Goal: Task Accomplishment & Management: Manage account settings

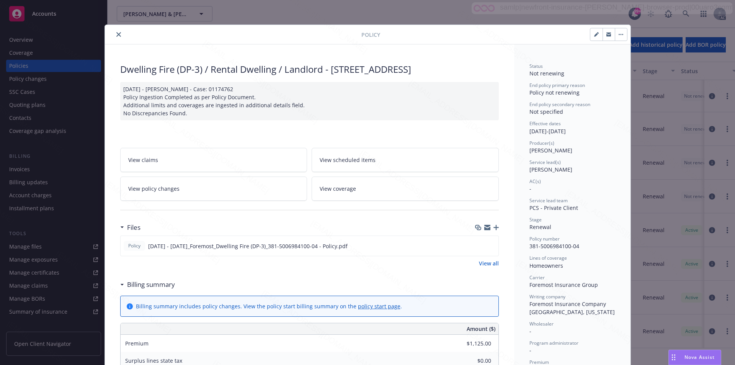
click at [116, 34] on icon "close" at bounding box center [118, 34] width 5 height 5
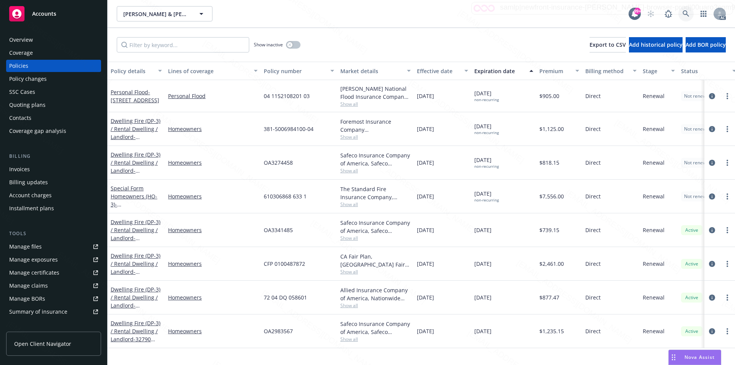
click at [686, 12] on icon at bounding box center [686, 13] width 7 height 7
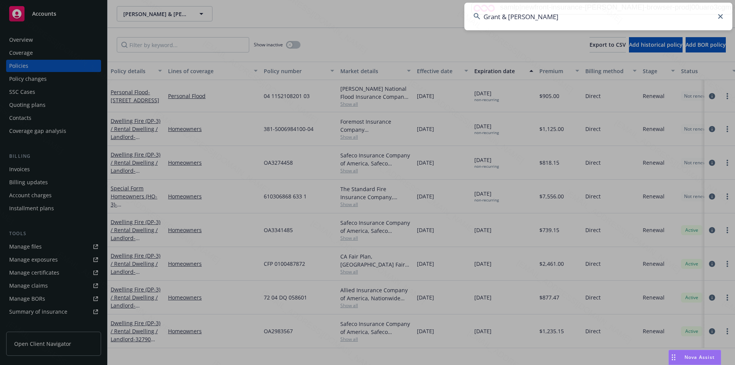
type input "Grant & Kimberly Lee"
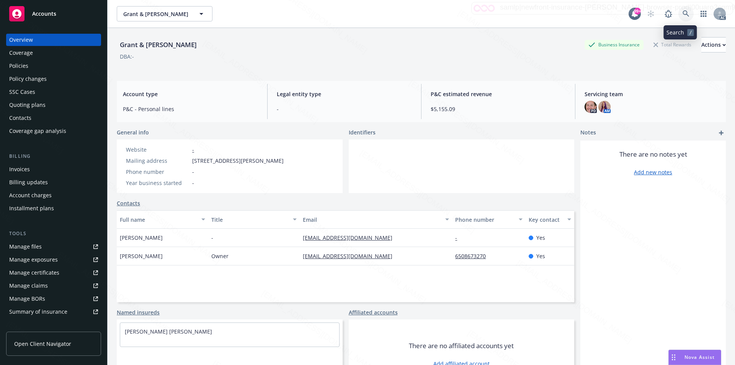
click at [683, 13] on icon at bounding box center [686, 13] width 7 height 7
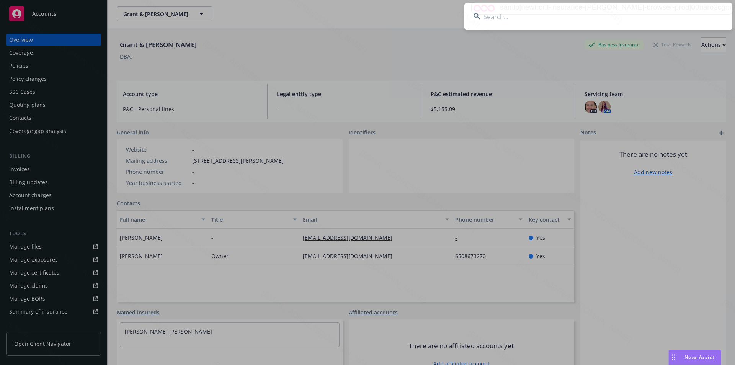
click at [554, 16] on input at bounding box center [598, 17] width 268 height 28
paste input "Hughes, Thomas & Susan"
type input "Hughes, Thomas & Susan"
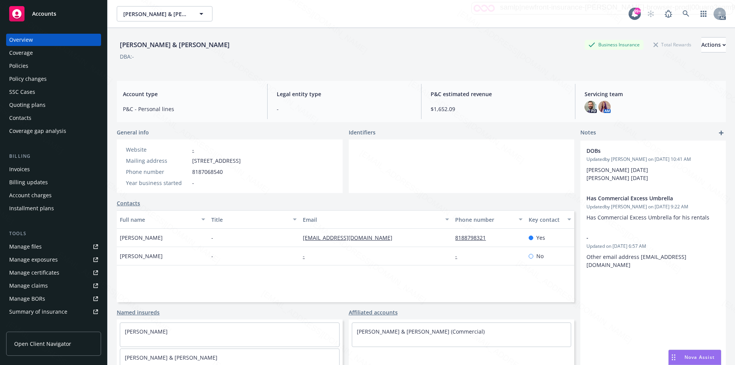
click at [28, 65] on div "Policies" at bounding box center [53, 66] width 89 height 12
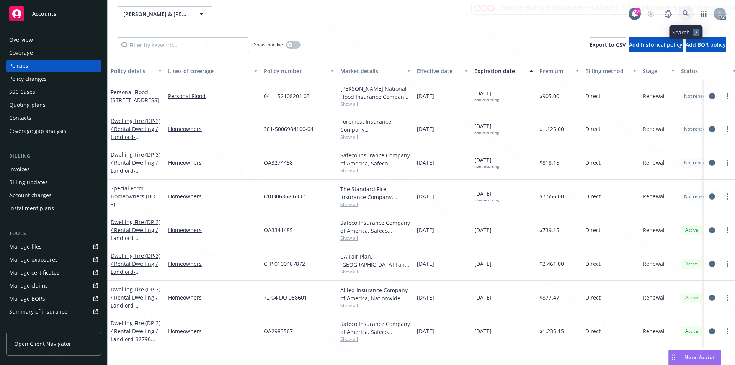
click at [685, 12] on icon at bounding box center [686, 13] width 7 height 7
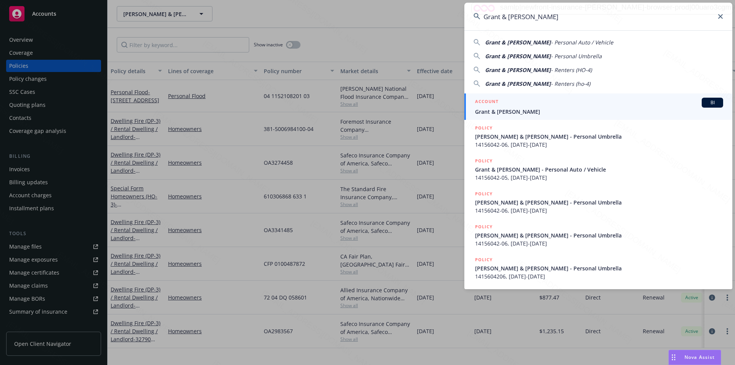
type input "Grant & Kimberly LeeGrant & Kimberly Lee"
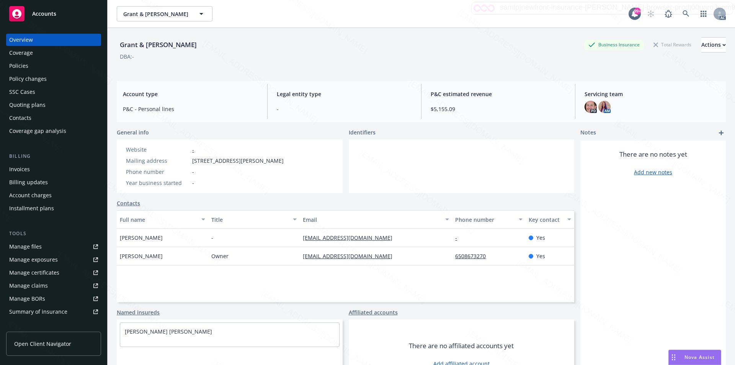
click at [25, 65] on div "Policies" at bounding box center [18, 66] width 19 height 12
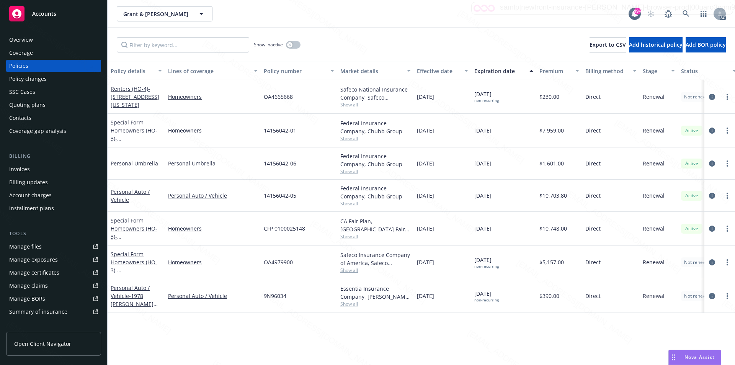
click at [373, 16] on div "Grant & Kimberly Lee Grant & Kimberly Lee" at bounding box center [373, 13] width 512 height 15
click at [127, 296] on link "Personal Auto / Vehicle - 1978 Porche 911" at bounding box center [132, 299] width 43 height 31
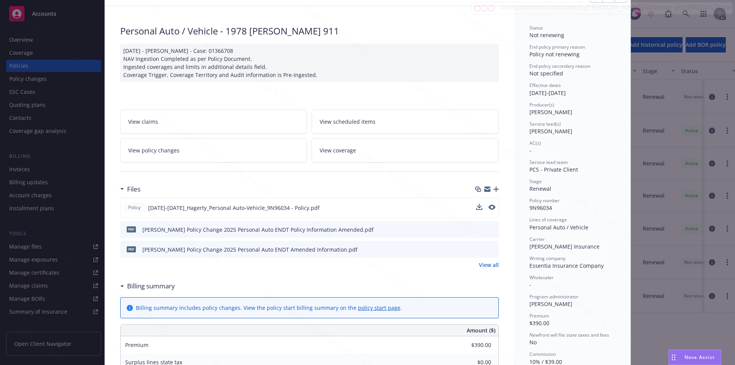
scroll to position [77, 0]
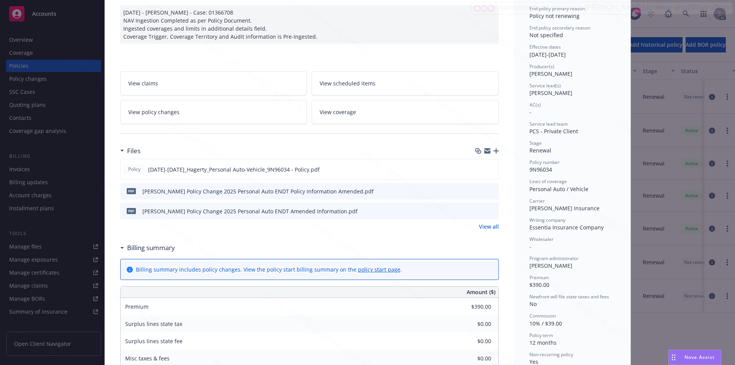
click at [487, 226] on link "View all" at bounding box center [489, 226] width 20 height 8
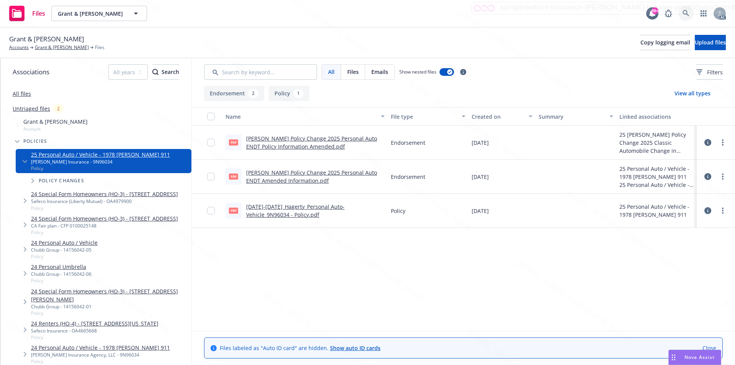
click at [686, 12] on icon at bounding box center [686, 13] width 7 height 7
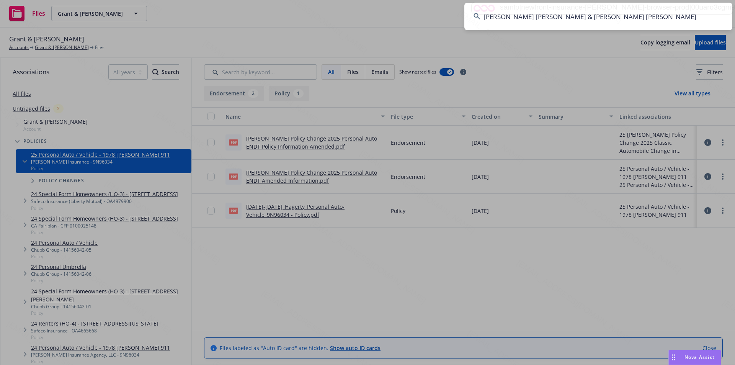
type input "Tzu Chiang Chuck Wu & Suzanna TracMan Wu"
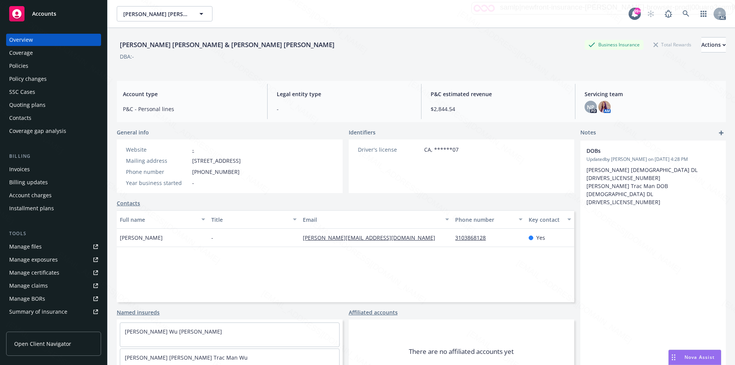
click at [395, 46] on div "Tzu Chiang Chuck Wu & Suzanna TracMan Wu Business Insurance Total Rewards Actio…" at bounding box center [421, 44] width 609 height 15
click at [23, 67] on div "Policies" at bounding box center [18, 66] width 19 height 12
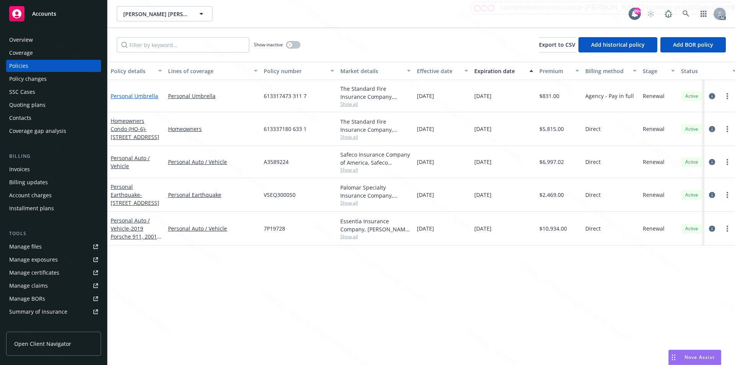
click at [129, 96] on link "Personal Umbrella" at bounding box center [134, 95] width 47 height 7
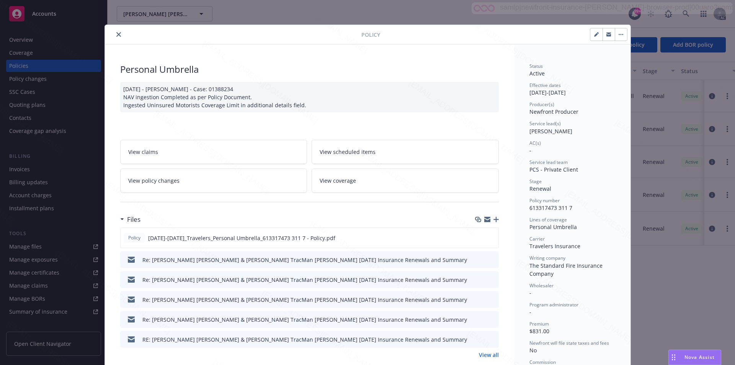
click at [116, 33] on icon "close" at bounding box center [118, 34] width 5 height 5
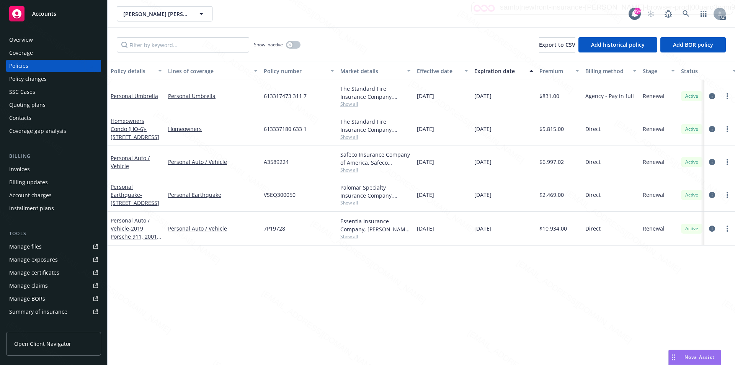
click at [418, 314] on div "Policy details Lines of coverage Policy number Market details Effective date Ex…" at bounding box center [422, 213] width 628 height 303
click at [372, 286] on div "Policy details Lines of coverage Policy number Market details Effective date Ex…" at bounding box center [422, 213] width 628 height 303
click at [372, 278] on div "Policy details Lines of coverage Policy number Market details Effective date Ex…" at bounding box center [422, 213] width 628 height 303
click at [285, 282] on div "Policy details Lines of coverage Policy number Market details Effective date Ex…" at bounding box center [422, 213] width 628 height 303
click at [126, 128] on link "Homeowners Condo (HO-6) - 3460 Winchester Way, Rowland Heights CA 91748" at bounding box center [135, 128] width 49 height 23
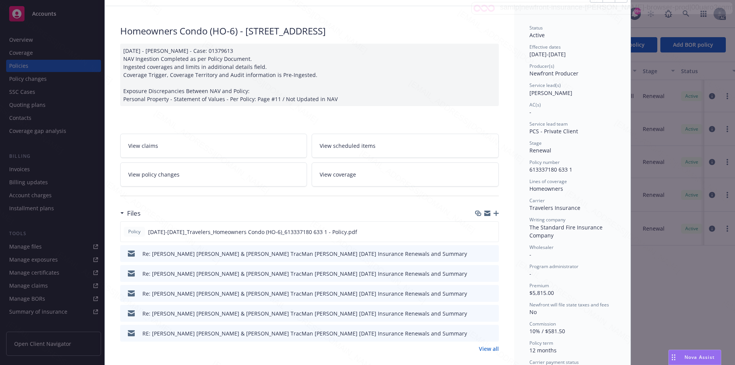
scroll to position [115, 0]
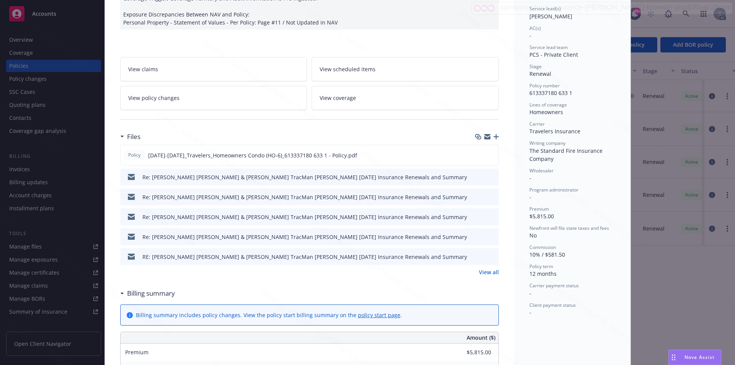
click at [489, 273] on link "View all" at bounding box center [489, 272] width 20 height 8
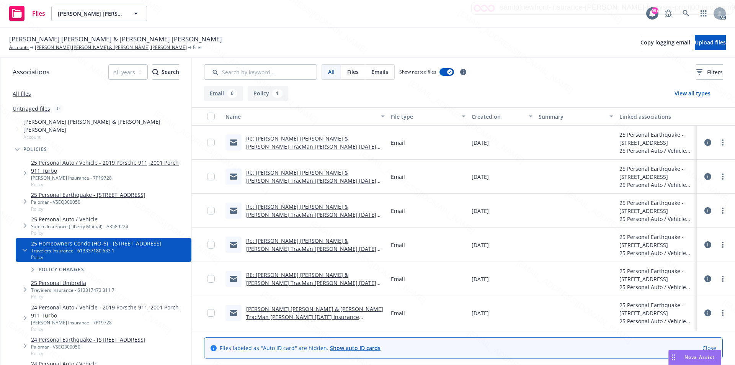
scroll to position [33, 0]
click at [718, 314] on link "more" at bounding box center [722, 313] width 9 height 9
click at [675, 273] on link "Download" at bounding box center [689, 272] width 76 height 15
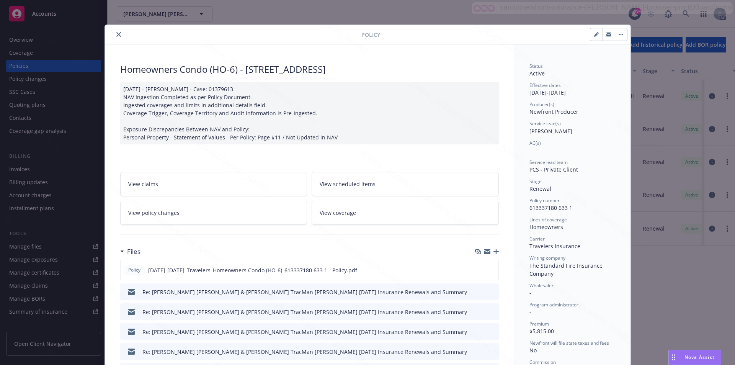
click at [565, 208] on span "613337180 633 1" at bounding box center [551, 207] width 43 height 7
drag, startPoint x: 572, startPoint y: 207, endPoint x: 530, endPoint y: 210, distance: 41.8
click at [530, 210] on div "Policy number 613337180 633 1" at bounding box center [573, 204] width 86 height 15
copy span "13337180 633 1"
click at [568, 209] on span "613337180 633 1" at bounding box center [551, 207] width 43 height 7
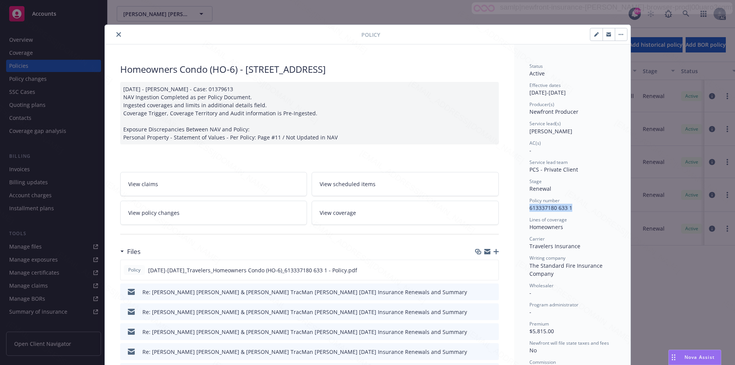
drag, startPoint x: 564, startPoint y: 208, endPoint x: 526, endPoint y: 208, distance: 37.9
click at [530, 208] on div "Policy number 613337180 633 1" at bounding box center [573, 204] width 86 height 15
click at [116, 34] on icon "close" at bounding box center [118, 34] width 5 height 5
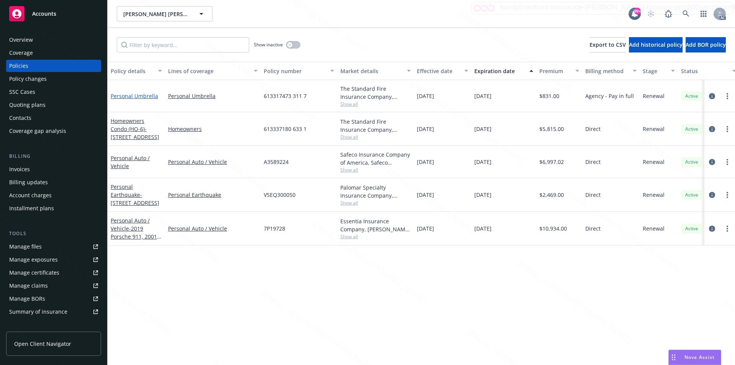
click at [130, 97] on link "Personal Umbrella" at bounding box center [134, 95] width 47 height 7
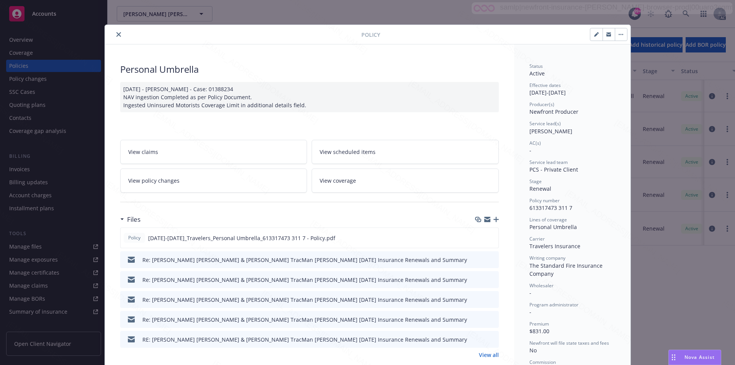
click at [116, 35] on icon "close" at bounding box center [118, 34] width 5 height 5
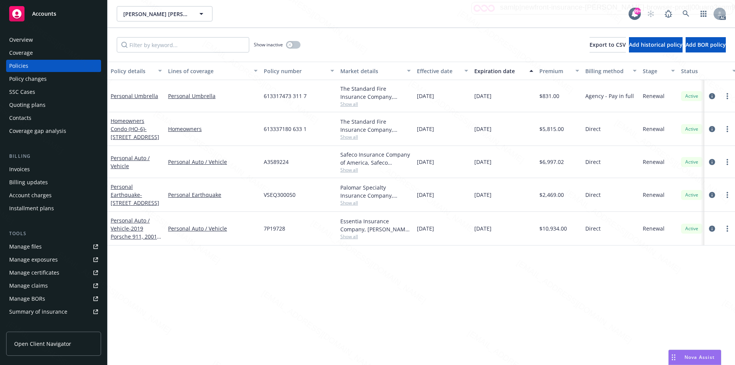
click at [374, 293] on div "Policy details Lines of coverage Policy number Market details Effective date Ex…" at bounding box center [422, 213] width 628 height 303
click at [117, 159] on link "Personal Auto / Vehicle" at bounding box center [130, 161] width 39 height 15
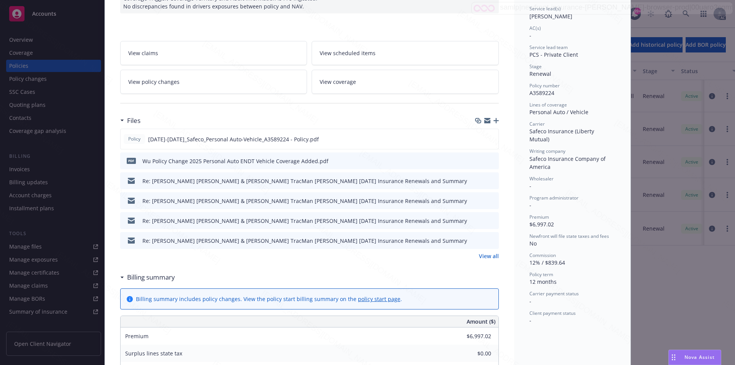
scroll to position [268, 0]
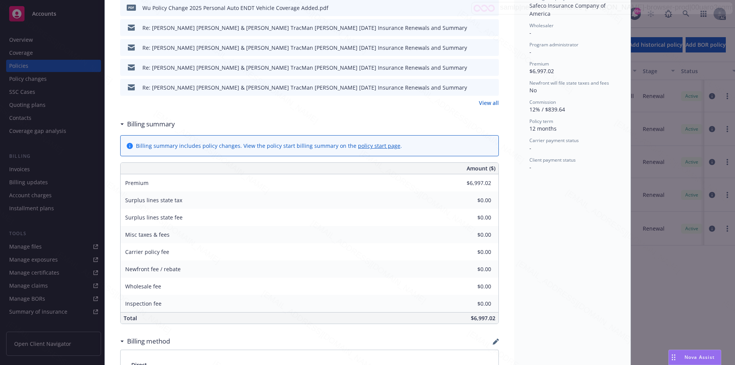
click at [159, 123] on h3 "Billing summary" at bounding box center [151, 124] width 48 height 10
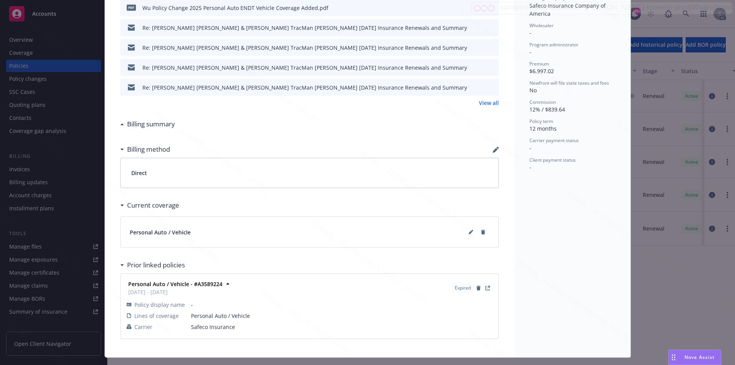
click at [159, 123] on h3 "Billing summary" at bounding box center [151, 124] width 48 height 10
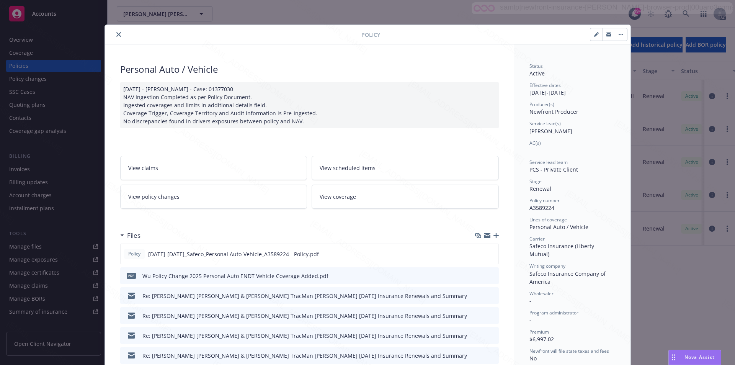
scroll to position [77, 0]
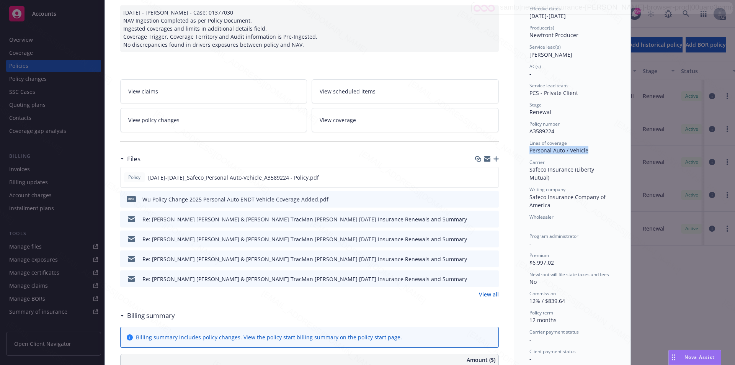
drag, startPoint x: 586, startPoint y: 151, endPoint x: 527, endPoint y: 150, distance: 59.0
click at [530, 150] on div "Personal Auto / Vehicle" at bounding box center [573, 150] width 86 height 8
copy span "Personal Auto / Vehicle"
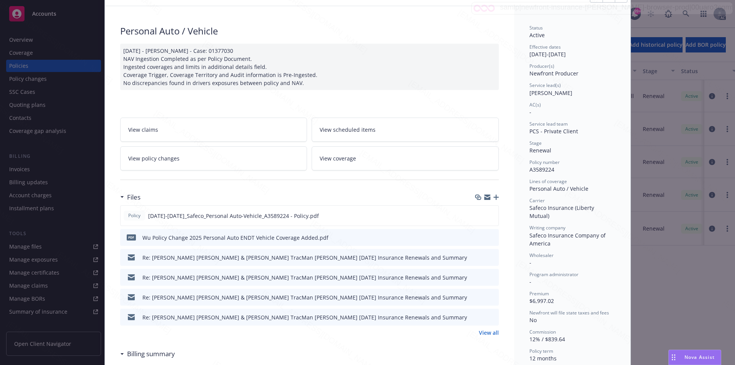
scroll to position [115, 0]
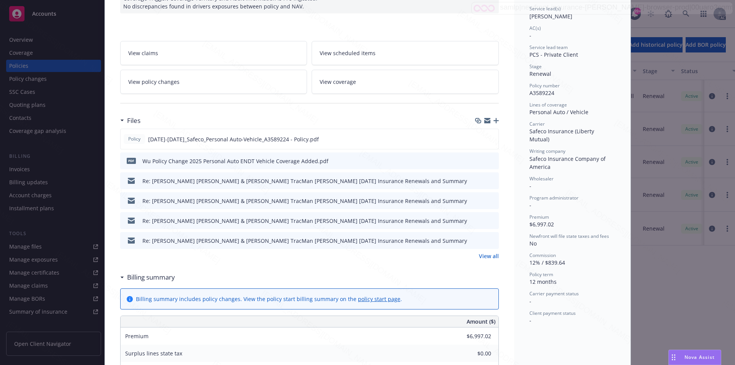
click at [482, 255] on link "View all" at bounding box center [489, 256] width 20 height 8
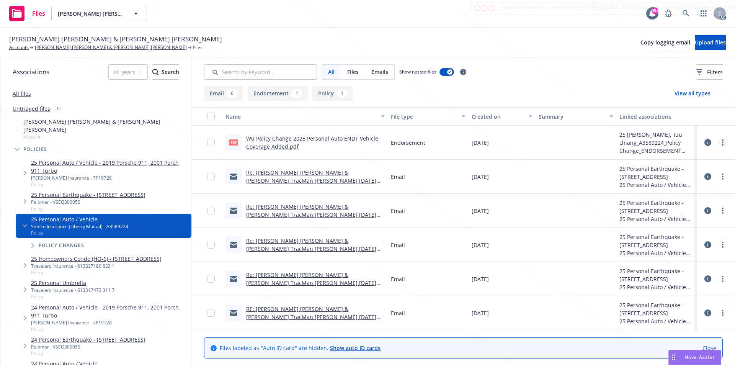
click at [722, 143] on circle "more" at bounding box center [723, 143] width 2 height 2
click at [668, 172] on link "Download" at bounding box center [683, 173] width 76 height 15
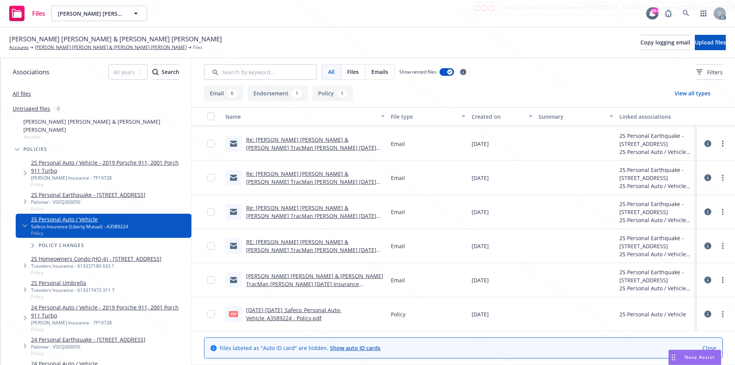
scroll to position [67, 0]
click at [718, 311] on link "more" at bounding box center [722, 313] width 9 height 9
click at [680, 272] on link "Download" at bounding box center [689, 273] width 76 height 15
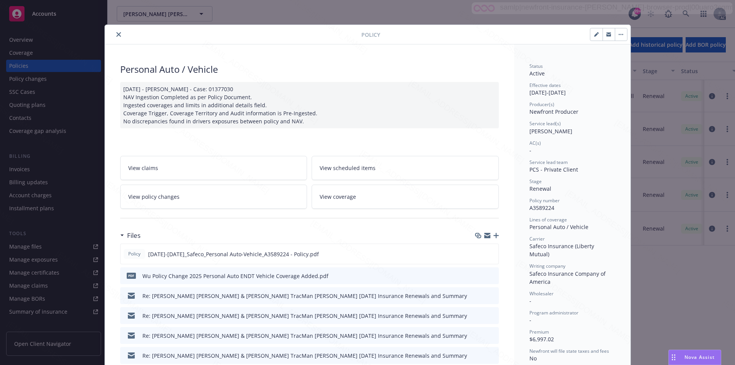
scroll to position [77, 0]
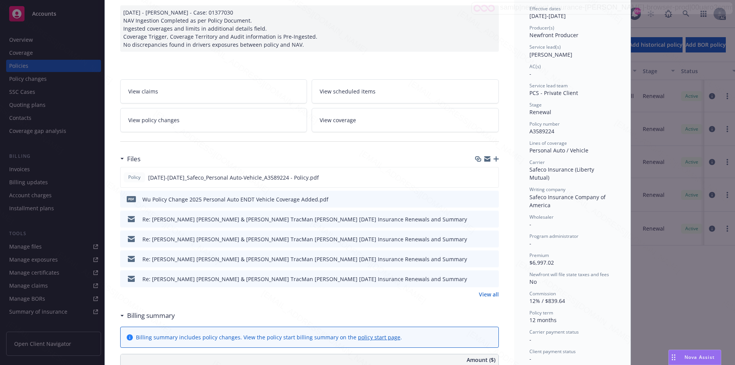
click at [161, 118] on span "View policy changes" at bounding box center [153, 120] width 51 height 8
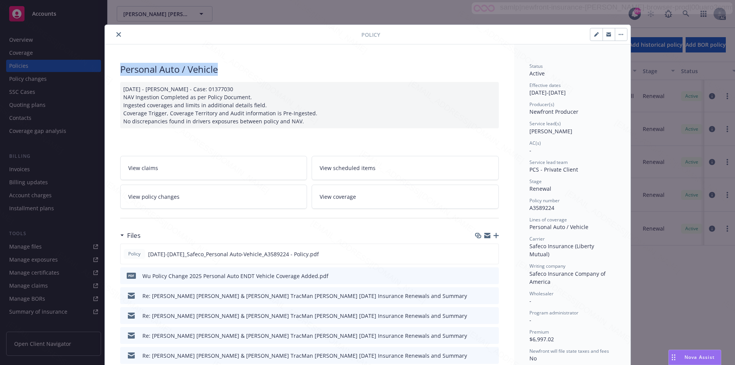
drag, startPoint x: 218, startPoint y: 70, endPoint x: 118, endPoint y: 69, distance: 100.3
click at [120, 69] on div "Personal Auto / Vehicle" at bounding box center [309, 69] width 379 height 13
copy div "Personal Auto / Vehicle"
click at [619, 33] on button "button" at bounding box center [621, 34] width 12 height 12
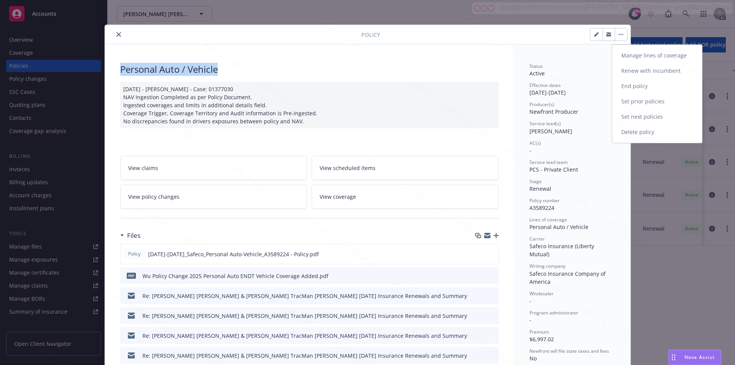
click at [642, 85] on link "End policy" at bounding box center [657, 85] width 90 height 15
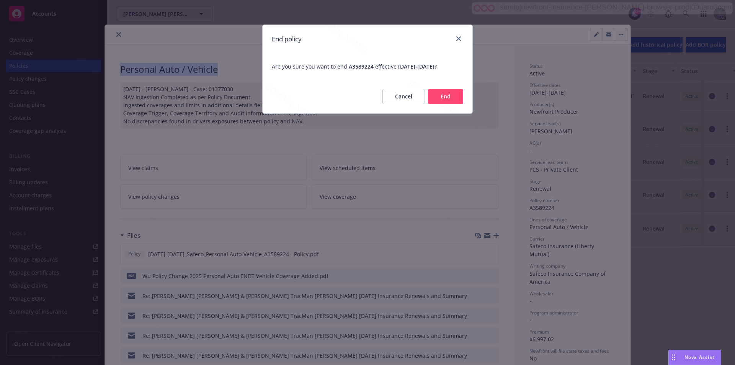
click at [439, 99] on button "End" at bounding box center [445, 96] width 35 height 15
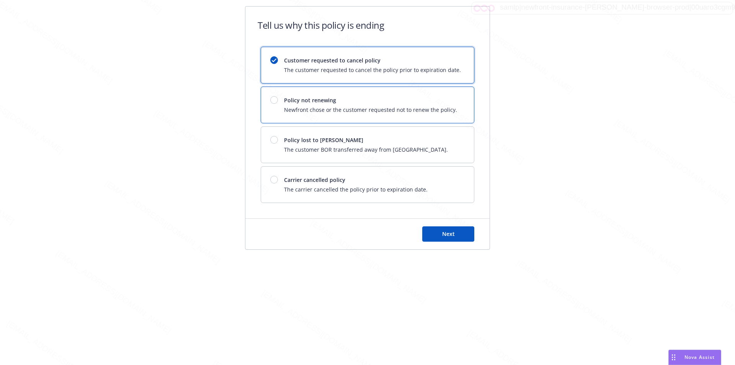
click at [439, 99] on span "Policy not renewing" at bounding box center [370, 100] width 173 height 8
click at [458, 232] on button "Next" at bounding box center [448, 233] width 52 height 15
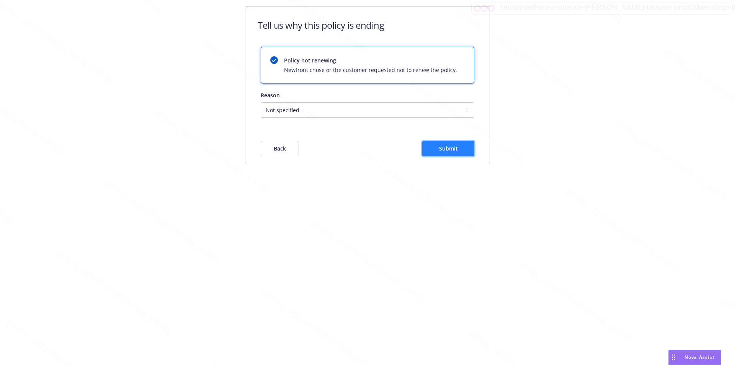
click at [458, 147] on button "Submit" at bounding box center [448, 148] width 52 height 15
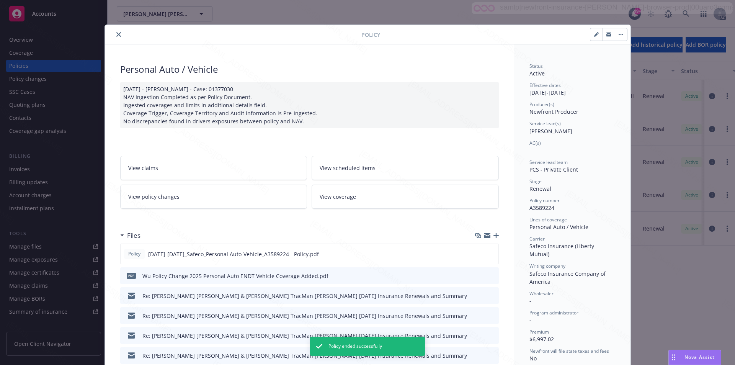
scroll to position [23, 0]
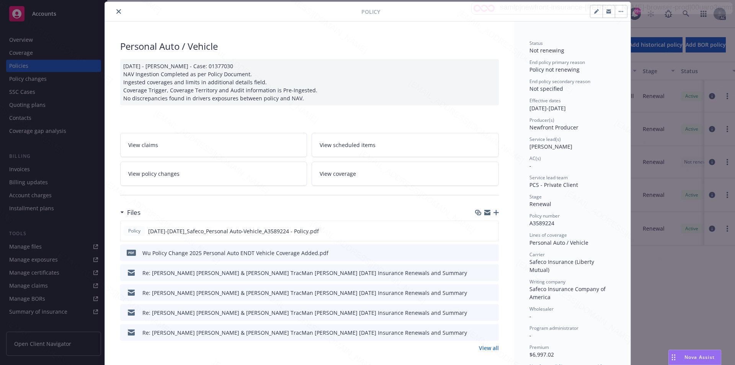
click at [116, 11] on icon "close" at bounding box center [118, 11] width 5 height 5
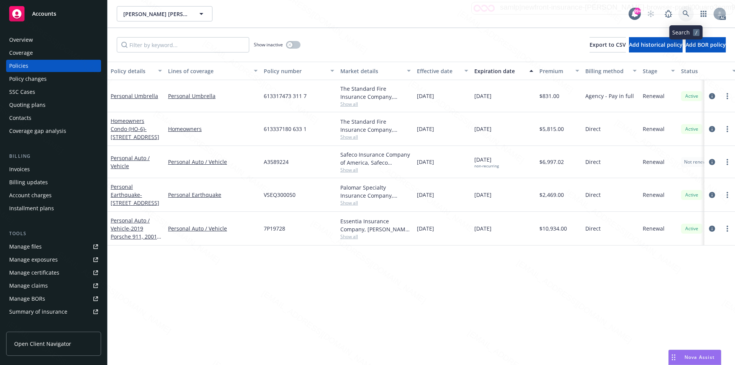
click at [685, 11] on icon at bounding box center [686, 13] width 7 height 7
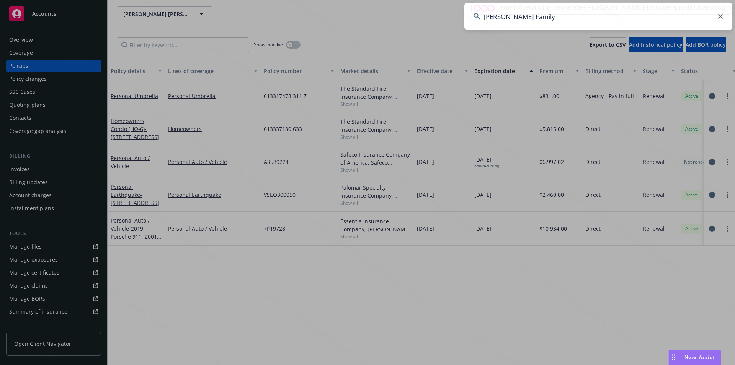
type input "Turner Family"
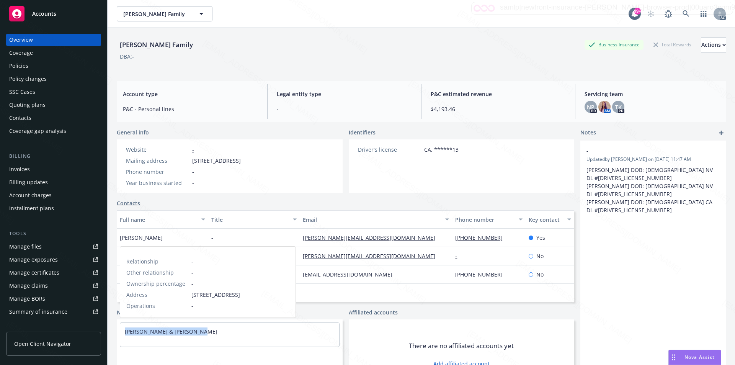
drag, startPoint x: 199, startPoint y: 333, endPoint x: 122, endPoint y: 328, distance: 76.8
click at [122, 328] on div "Bryan Turner & Kara Turner" at bounding box center [229, 331] width 219 height 17
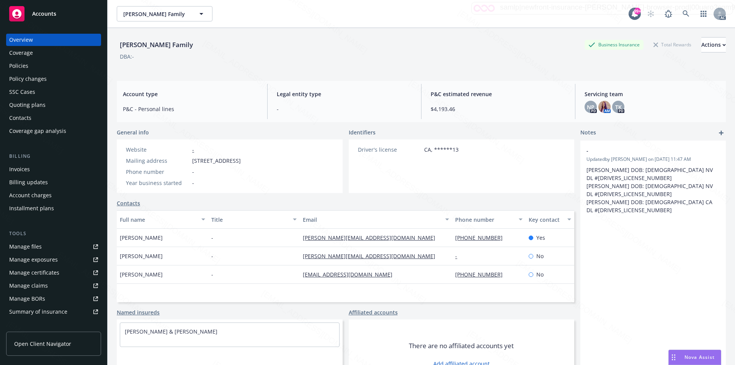
click at [190, 162] on div "Mailing address PO Box 400520, Las Vegas, NV, 89140" at bounding box center [183, 161] width 121 height 8
drag, startPoint x: 194, startPoint y: 160, endPoint x: 230, endPoint y: 158, distance: 35.3
click at [230, 158] on span "PO Box 400520, Las Vegas, NV, 89140" at bounding box center [216, 161] width 49 height 8
copy span "PO Box 400520"
click at [26, 64] on div "Policies" at bounding box center [18, 66] width 19 height 12
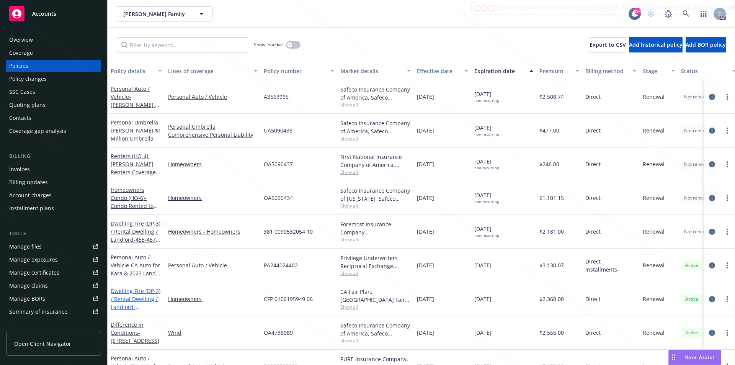
click at [137, 291] on link "Dwelling Fire (DP-3) / Rental Dwelling / Landlord - 4860 WESTLAKE BLVD HOMEWOOD…" at bounding box center [136, 302] width 50 height 31
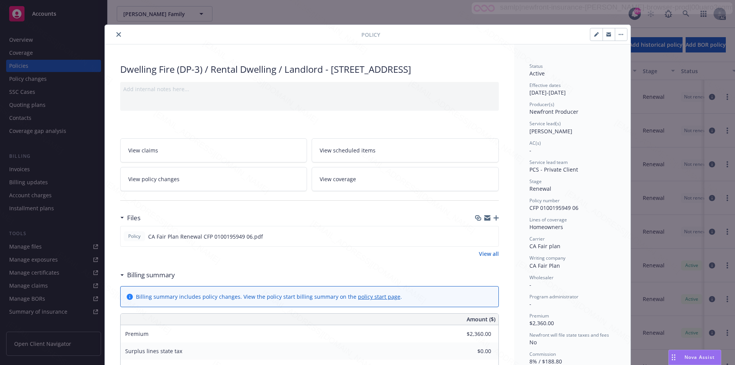
click at [196, 301] on div "Billing summary includes policy changes. View the policy start billing summary …" at bounding box center [269, 297] width 266 height 8
click at [143, 280] on h3 "Billing summary" at bounding box center [151, 275] width 48 height 10
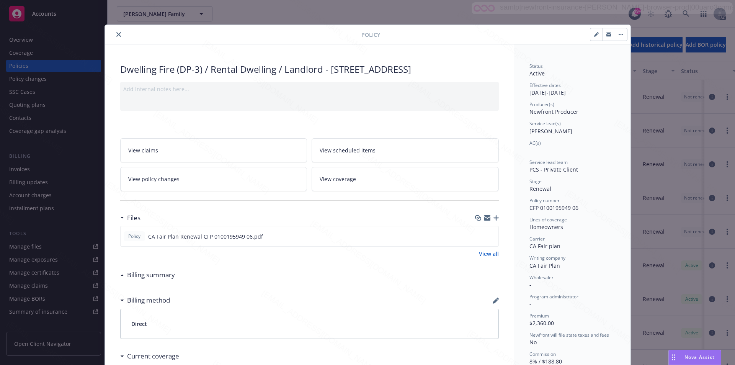
click at [143, 280] on h3 "Billing summary" at bounding box center [151, 275] width 48 height 10
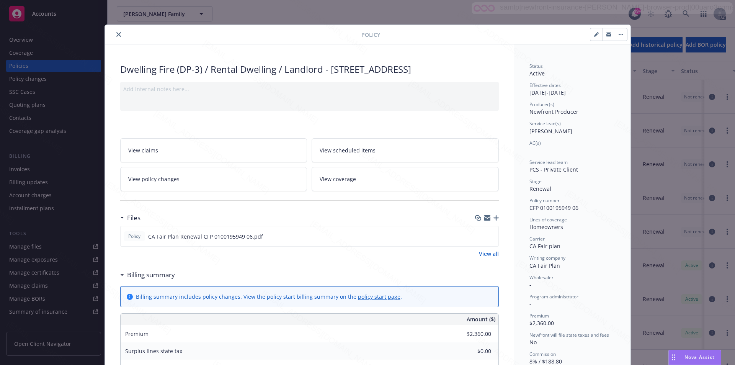
click at [482, 258] on link "View all" at bounding box center [489, 254] width 20 height 8
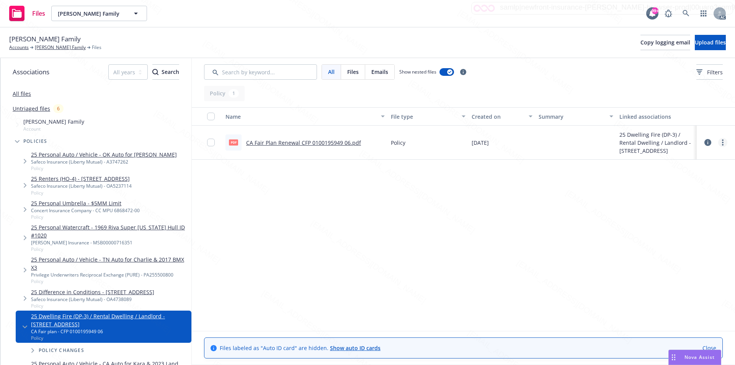
click at [723, 143] on icon "more" at bounding box center [723, 142] width 2 height 6
click at [390, 201] on div "Name File type Created on Summary Linked associations pdf CA Fair Plan Renewal …" at bounding box center [463, 219] width 543 height 224
click at [725, 143] on link "more" at bounding box center [722, 142] width 9 height 9
click at [685, 172] on link "Download" at bounding box center [689, 173] width 76 height 15
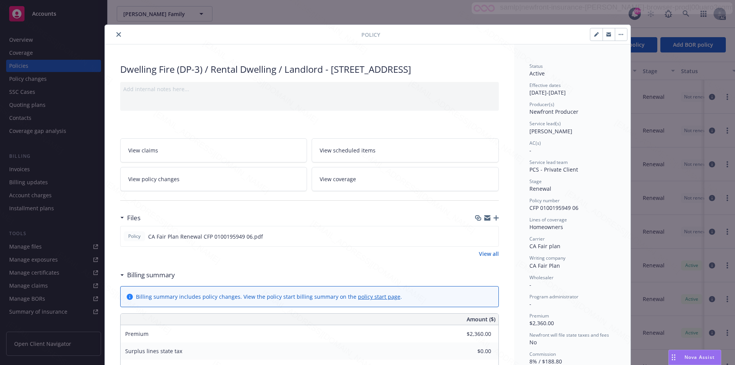
scroll to position [38, 0]
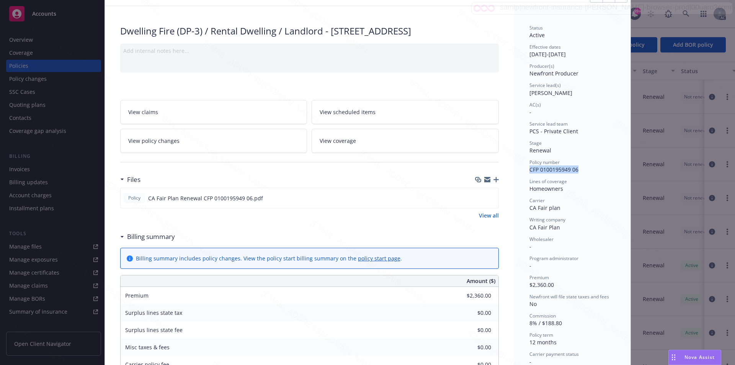
drag, startPoint x: 569, startPoint y: 169, endPoint x: 526, endPoint y: 170, distance: 42.5
click at [530, 170] on div "Policy number CFP 0100195949 06" at bounding box center [573, 166] width 86 height 15
click at [561, 189] on div "Homeowners" at bounding box center [573, 189] width 86 height 8
drag, startPoint x: 561, startPoint y: 189, endPoint x: 525, endPoint y: 190, distance: 36.0
click at [525, 190] on div "Status Active Effective dates 02/03/2025 - 02/03/2026 Producer(s) Newfront Prod…" at bounding box center [572, 333] width 116 height 655
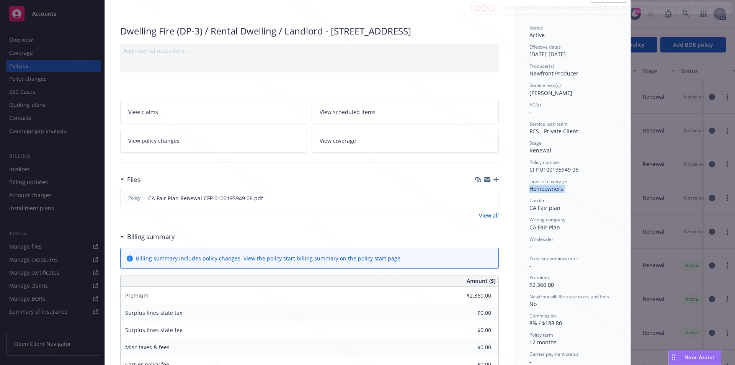
scroll to position [0, 0]
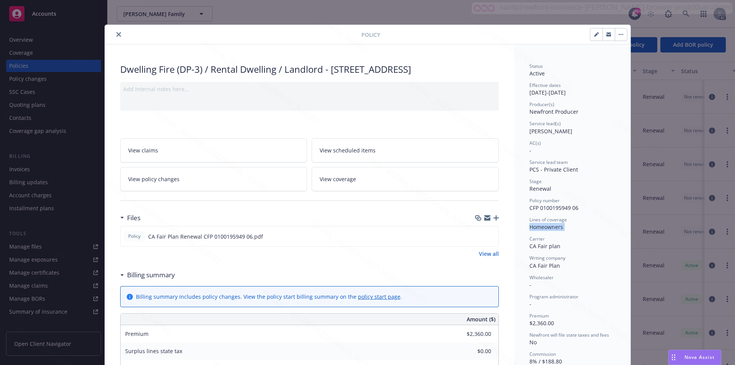
click at [616, 35] on button "button" at bounding box center [621, 34] width 12 height 12
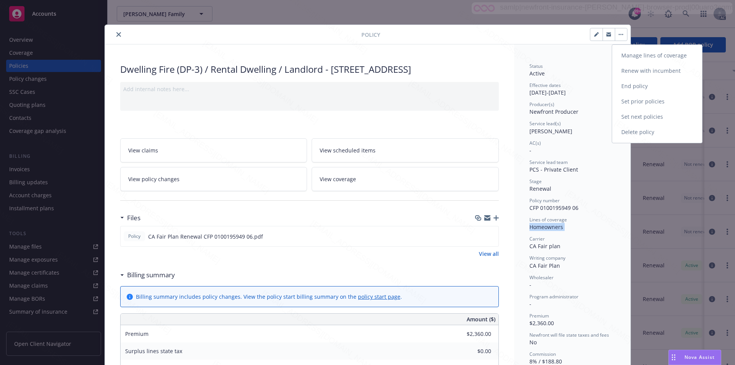
click at [636, 85] on link "End policy" at bounding box center [657, 85] width 90 height 15
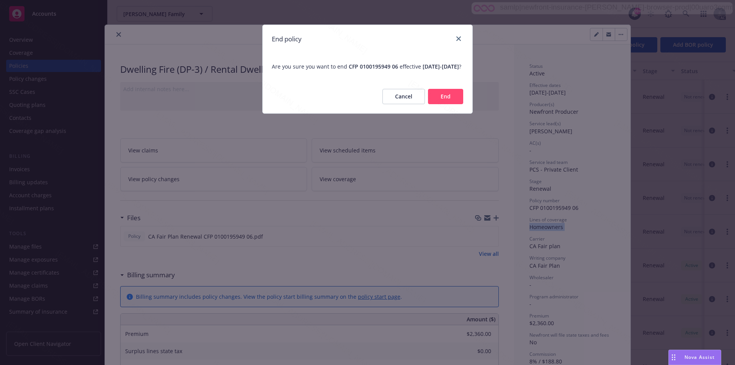
click at [438, 104] on button "End" at bounding box center [445, 96] width 35 height 15
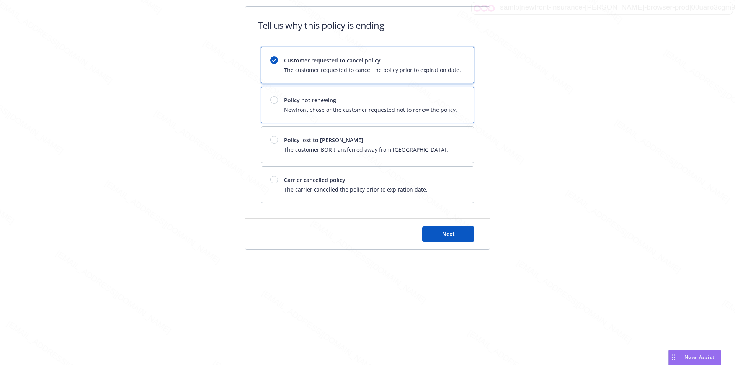
click at [423, 105] on div "Policy not renewing Newfront chose or the customer requested not to renew the p…" at bounding box center [370, 105] width 173 height 18
click at [456, 234] on button "Next" at bounding box center [448, 233] width 52 height 15
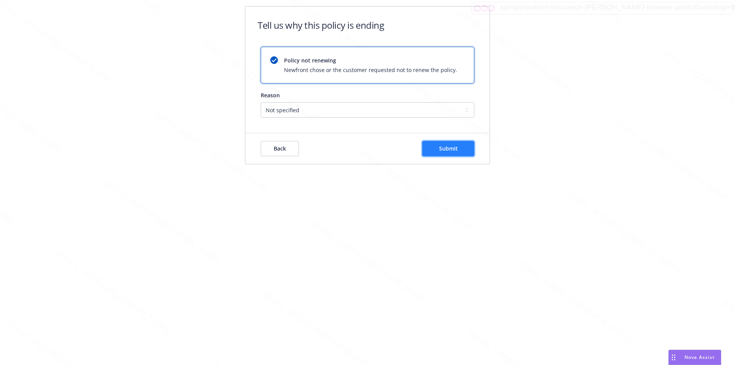
click at [456, 145] on span "Submit" at bounding box center [448, 148] width 19 height 7
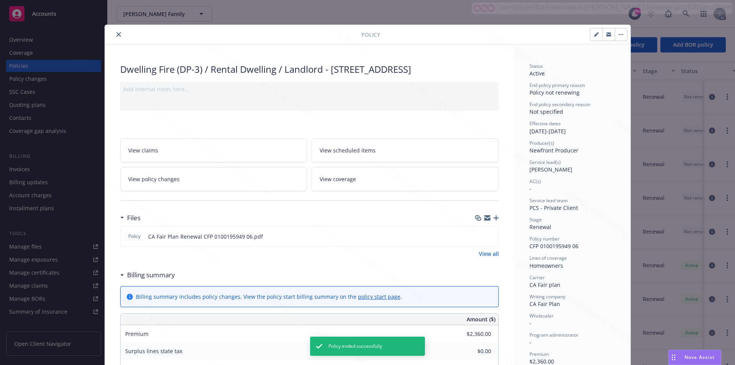
scroll to position [23, 0]
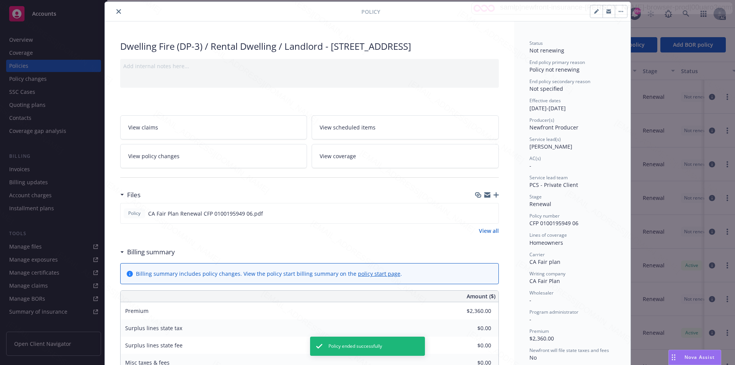
click at [116, 11] on icon "close" at bounding box center [118, 11] width 5 height 5
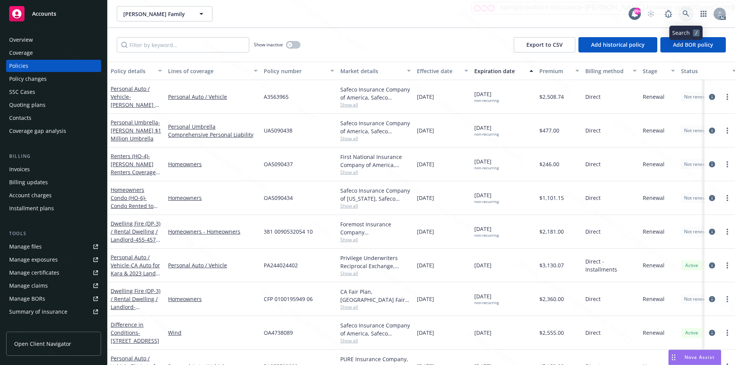
click at [684, 13] on icon at bounding box center [686, 13] width 7 height 7
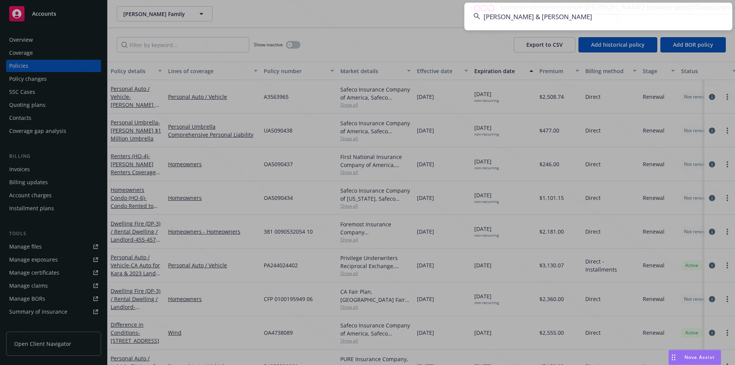
type input "[PERSON_NAME] & [PERSON_NAME]"
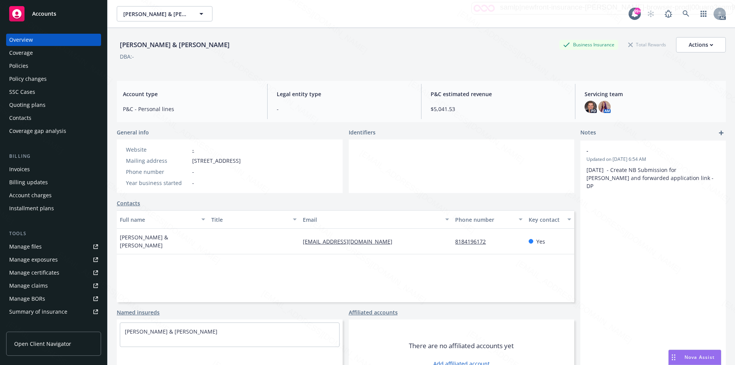
click at [193, 160] on span "13104 Bloomfield St, Los Angeles, CA, 91423" at bounding box center [216, 161] width 49 height 8
drag, startPoint x: 193, startPoint y: 160, endPoint x: 239, endPoint y: 159, distance: 46.3
click at [239, 159] on span "13104 Bloomfield St, Los Angeles, CA, 91423" at bounding box center [216, 161] width 49 height 8
copy span "13104 Bloomfield S"
click at [474, 52] on div "Michelle M. & Dee B. Baker Business Insurance Total Rewards Actions" at bounding box center [421, 44] width 609 height 15
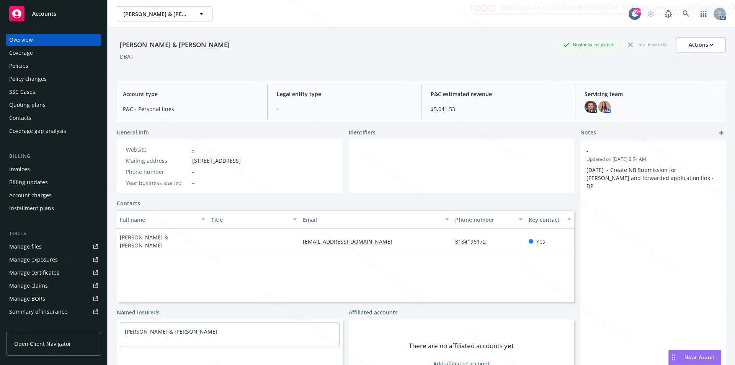
click at [34, 67] on div "Policies" at bounding box center [53, 66] width 89 height 12
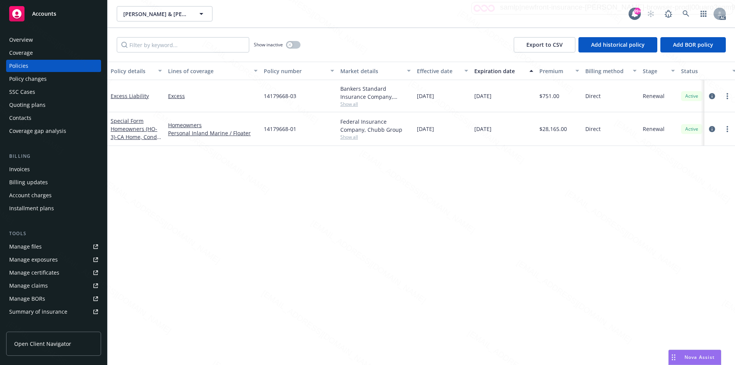
click at [361, 261] on div "Policy details Lines of coverage Policy number Market details Effective date Ex…" at bounding box center [422, 213] width 628 height 303
click at [212, 96] on link "Excess" at bounding box center [213, 96] width 90 height 8
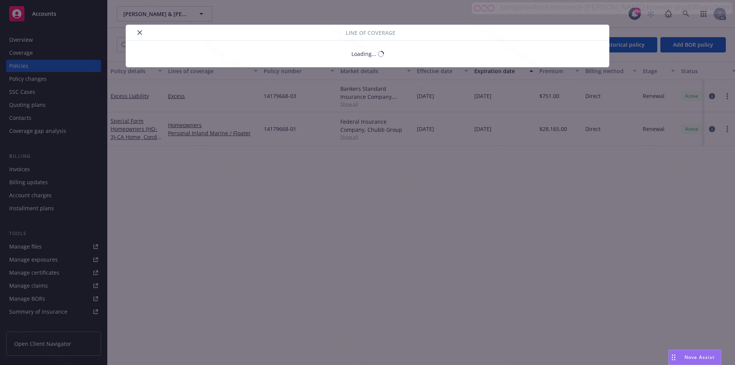
click at [135, 95] on div "Line of coverage Loading..." at bounding box center [367, 182] width 735 height 365
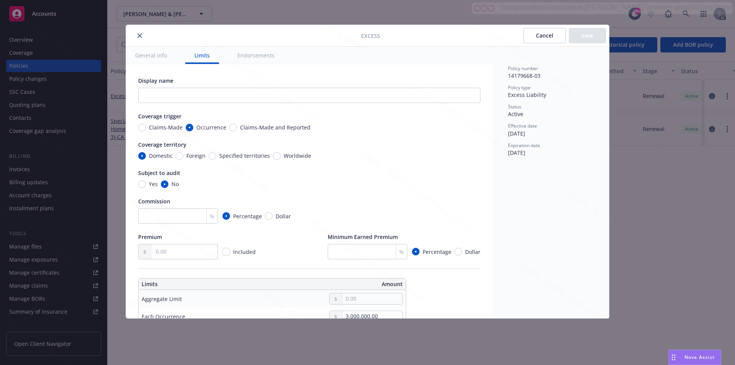
click at [142, 36] on icon "close" at bounding box center [139, 35] width 5 height 5
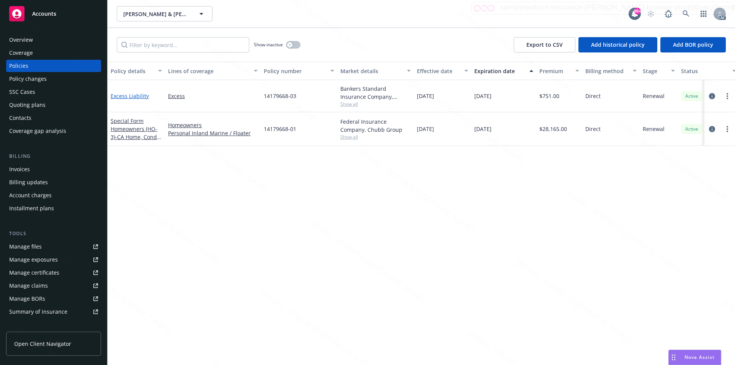
click at [131, 96] on link "Excess Liability" at bounding box center [130, 95] width 38 height 7
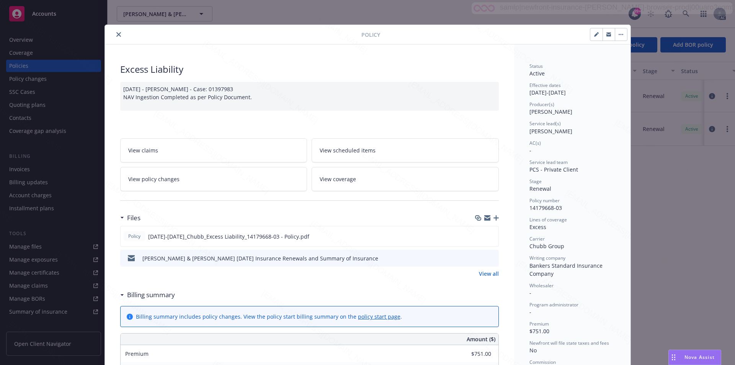
click at [487, 274] on link "View all" at bounding box center [489, 274] width 20 height 8
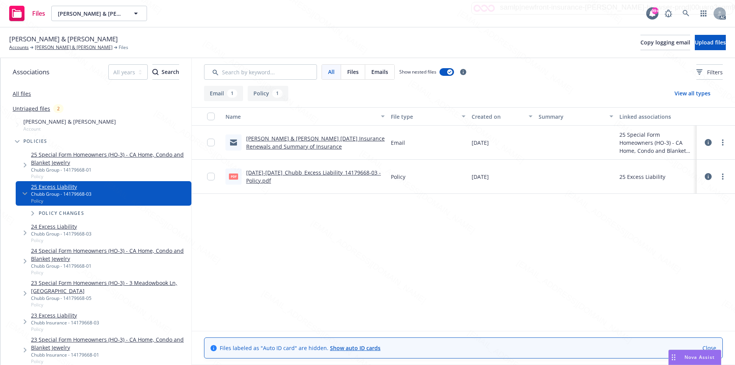
click at [308, 235] on div "Name File type Created on Summary Linked associations [PERSON_NAME] & [PERSON_N…" at bounding box center [463, 219] width 543 height 224
click at [722, 179] on circle "more" at bounding box center [723, 179] width 2 height 2
click at [670, 207] on link "Download" at bounding box center [689, 207] width 76 height 15
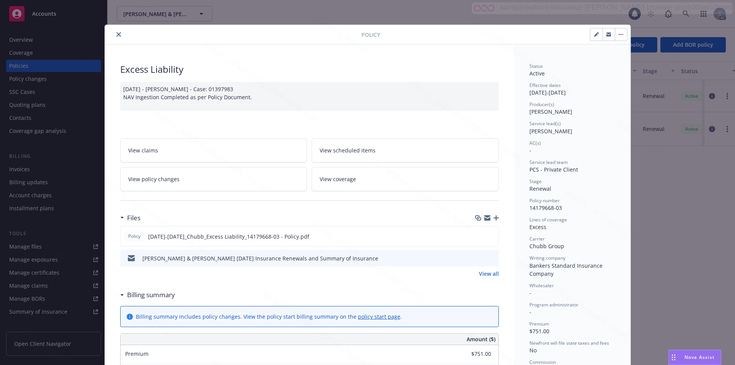
click at [559, 208] on span "14179668-03" at bounding box center [546, 207] width 33 height 7
drag, startPoint x: 564, startPoint y: 209, endPoint x: 526, endPoint y: 209, distance: 37.5
click at [530, 209] on div "Policy number 14179668-03" at bounding box center [573, 204] width 86 height 15
copy span "14179668-03"
click at [587, 300] on div "Status Active Effective dates [DATE] - [DATE] Producer(s) [PERSON_NAME] Service…" at bounding box center [573, 247] width 86 height 368
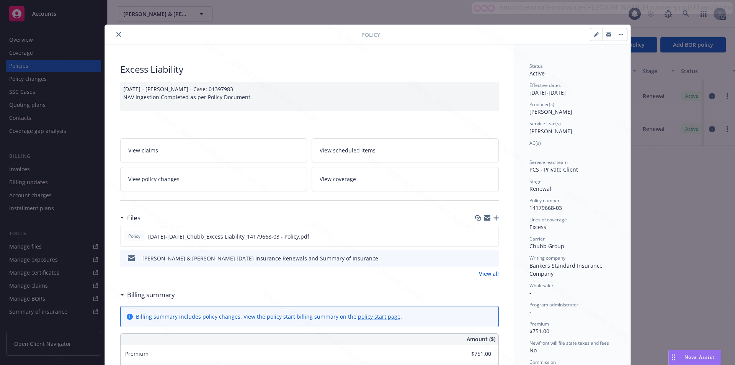
click at [116, 34] on icon "close" at bounding box center [118, 34] width 5 height 5
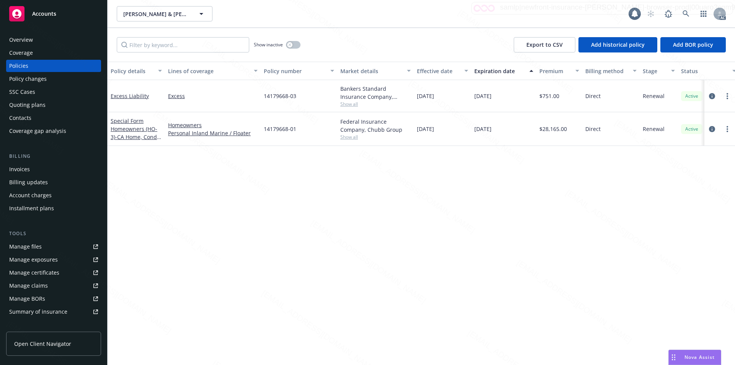
click at [367, 55] on div "Show inactive Export to CSV Add historical policy Add BOR policy" at bounding box center [422, 45] width 628 height 34
drag, startPoint x: 123, startPoint y: 95, endPoint x: 110, endPoint y: 95, distance: 13.0
click at [110, 95] on div "Excess Liability" at bounding box center [136, 96] width 57 height 32
copy link "Excess Liability"
click at [134, 128] on link "Special Form Homeowners (HO-3) - CA Home, Condo and Blanket Jewelry" at bounding box center [136, 132] width 51 height 31
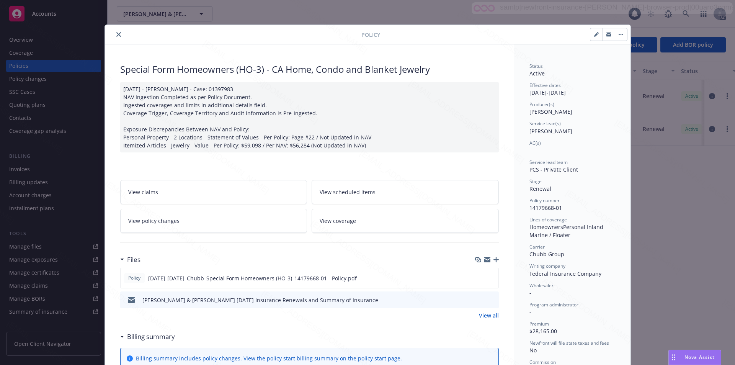
click at [118, 33] on icon "close" at bounding box center [118, 34] width 5 height 5
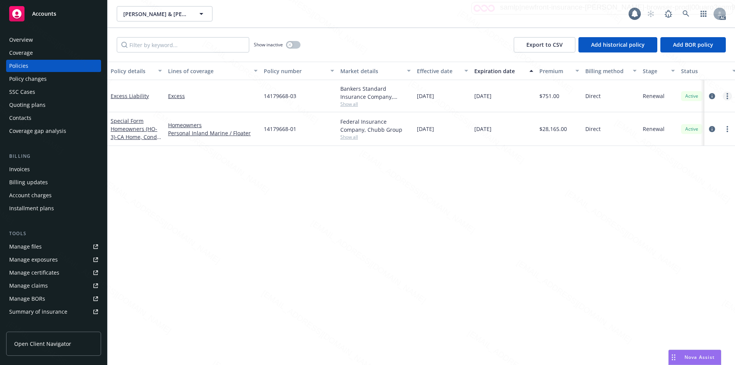
click at [727, 97] on icon "more" at bounding box center [728, 96] width 2 height 6
click at [672, 143] on link "End policy" at bounding box center [687, 142] width 90 height 15
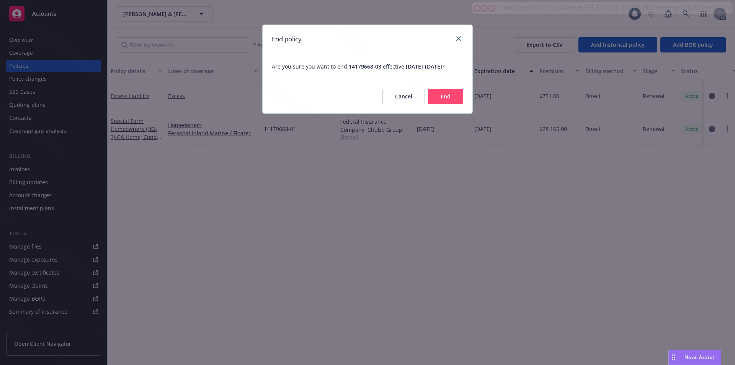
click at [447, 101] on button "End" at bounding box center [445, 96] width 35 height 15
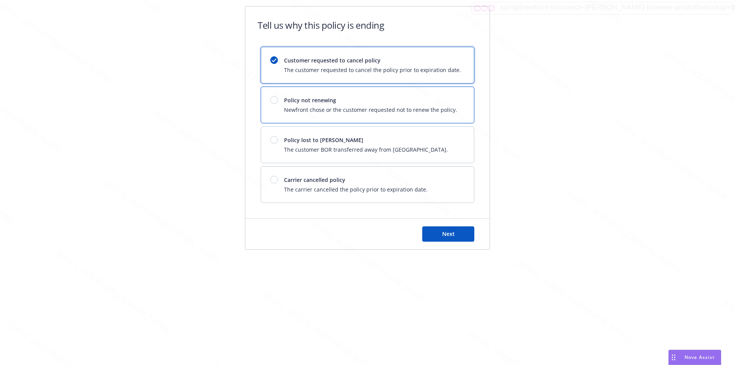
click at [441, 102] on span "Policy not renewing" at bounding box center [370, 100] width 173 height 8
click at [460, 228] on button "Next" at bounding box center [448, 233] width 52 height 15
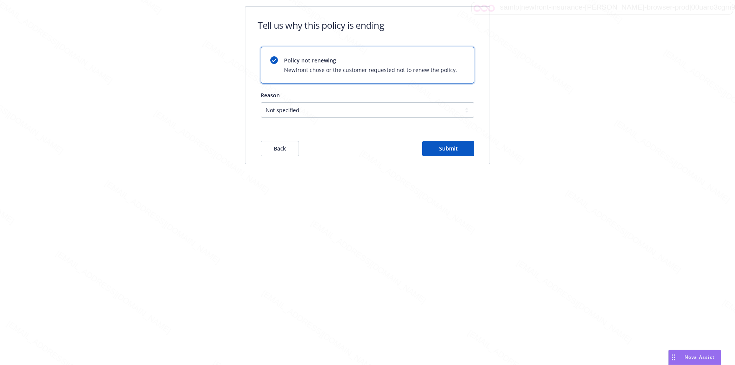
click at [474, 151] on div "Back Submit" at bounding box center [367, 148] width 244 height 31
click at [471, 149] on button "Submit" at bounding box center [448, 148] width 52 height 15
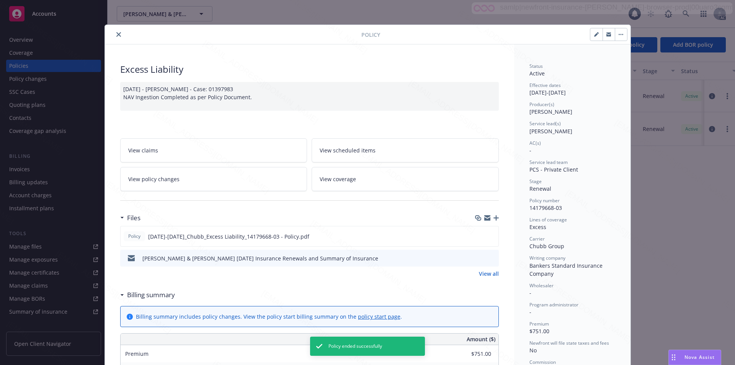
scroll to position [23, 0]
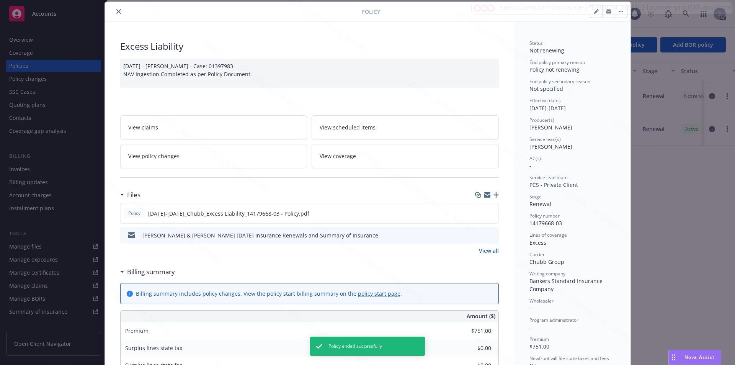
click at [116, 11] on icon "close" at bounding box center [118, 11] width 5 height 5
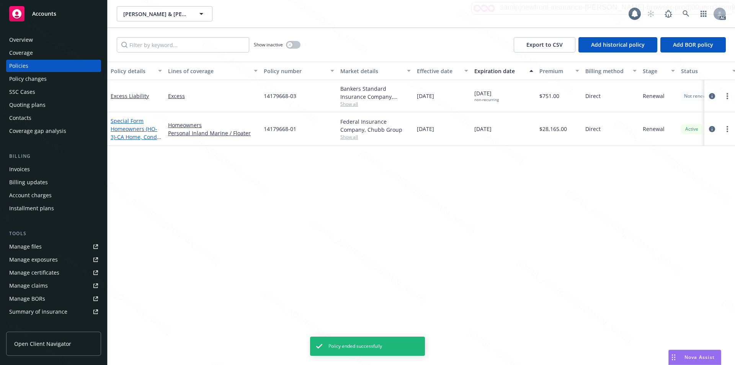
click at [121, 127] on link "Special Form Homeowners (HO-3) - CA Home, Condo and Blanket Jewelry" at bounding box center [136, 132] width 51 height 31
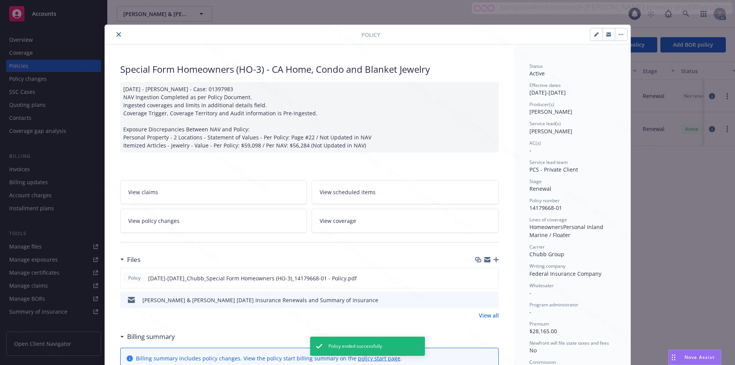
scroll to position [23, 0]
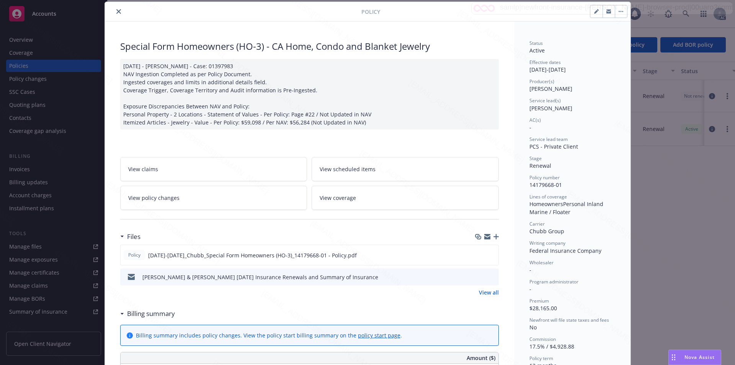
click at [428, 301] on div "Files Policy 2025-2026_Chubb_Special Form Homeowners (HO-3)_14179668-01 - Polic…" at bounding box center [309, 267] width 379 height 77
click at [485, 291] on link "View all" at bounding box center [489, 292] width 20 height 8
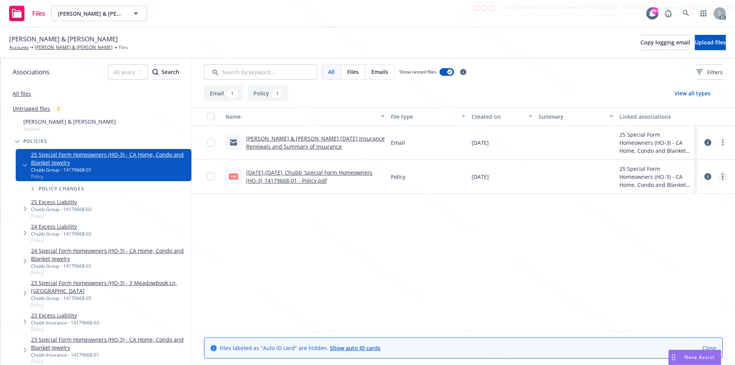
click at [723, 176] on icon "more" at bounding box center [723, 176] width 2 height 6
click at [684, 207] on link "Download" at bounding box center [689, 207] width 76 height 15
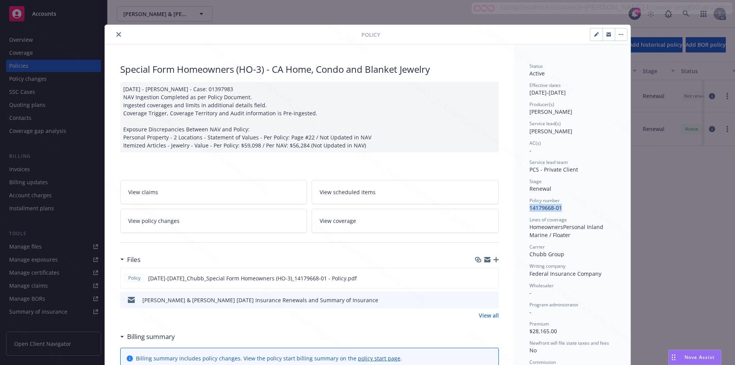
drag, startPoint x: 559, startPoint y: 208, endPoint x: 525, endPoint y: 207, distance: 33.7
click at [615, 34] on button "button" at bounding box center [621, 34] width 12 height 12
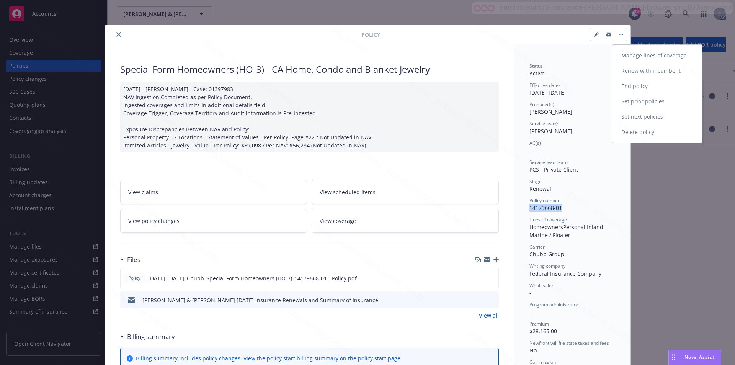
click at [635, 83] on link "End policy" at bounding box center [657, 85] width 90 height 15
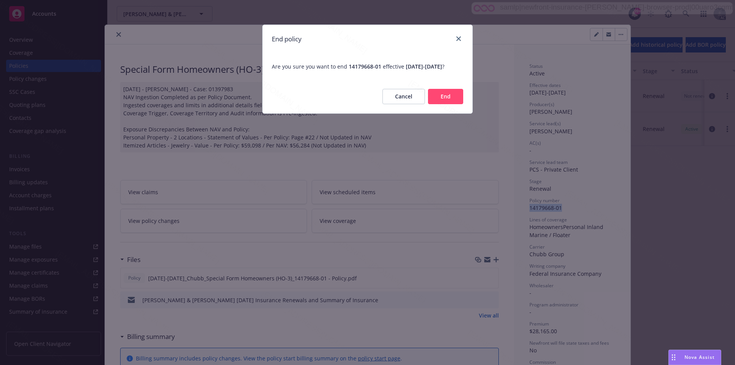
click at [449, 104] on button "End" at bounding box center [445, 96] width 35 height 15
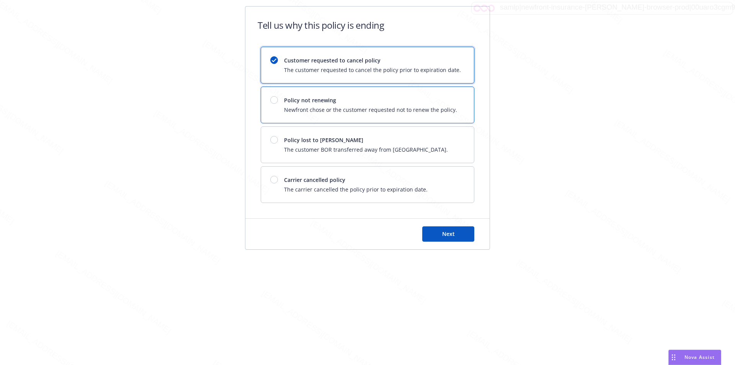
click at [449, 106] on span "Newfront chose or the customer requested not to renew the policy." at bounding box center [370, 110] width 173 height 8
click at [451, 232] on span "Next" at bounding box center [448, 233] width 13 height 7
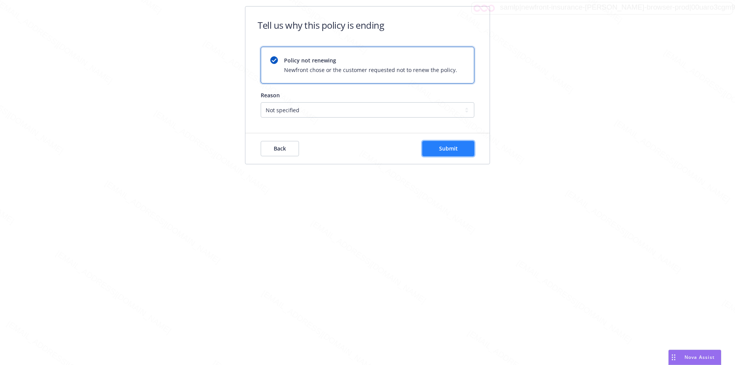
click at [456, 150] on span "Submit" at bounding box center [448, 148] width 19 height 7
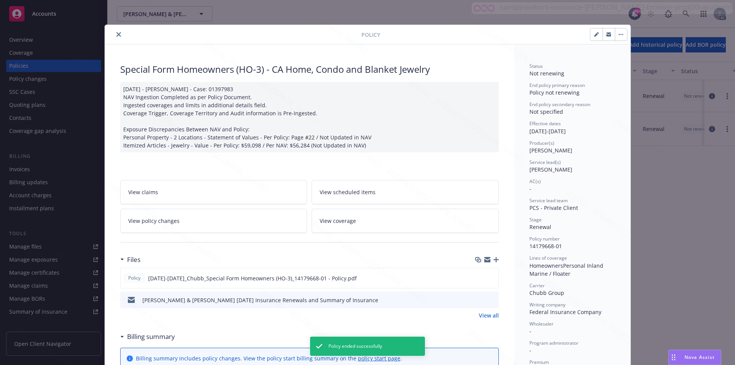
scroll to position [23, 0]
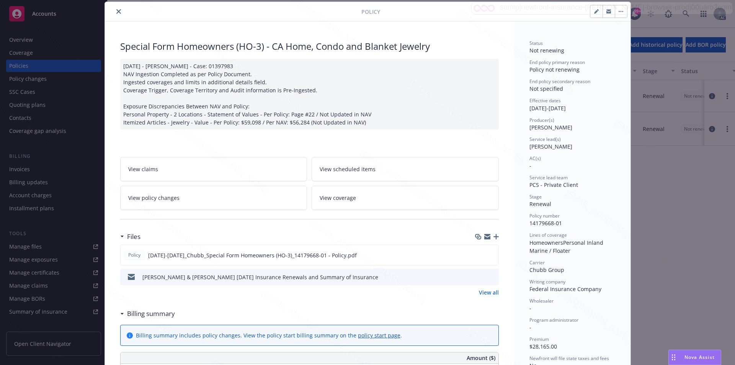
drag, startPoint x: 115, startPoint y: 10, endPoint x: 136, endPoint y: 11, distance: 20.7
click at [116, 10] on icon "close" at bounding box center [118, 11] width 5 height 5
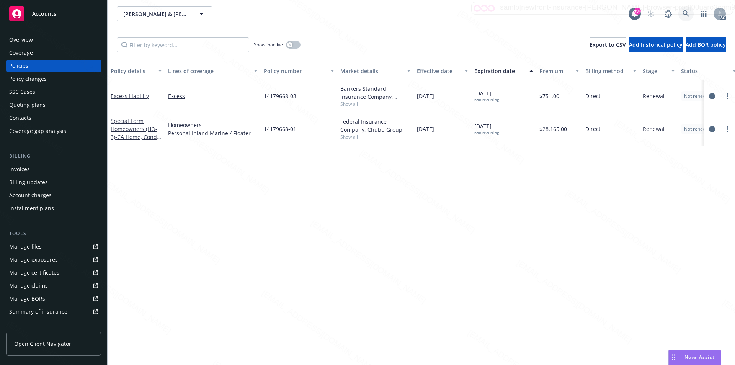
click at [687, 12] on icon at bounding box center [686, 13] width 7 height 7
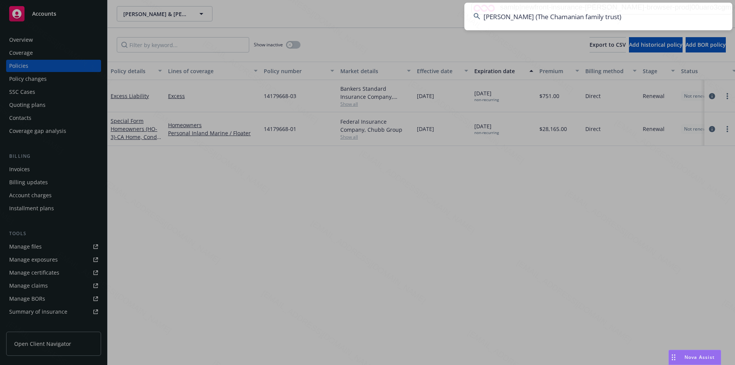
type input "[PERSON_NAME] (The Chamanian family trust)"
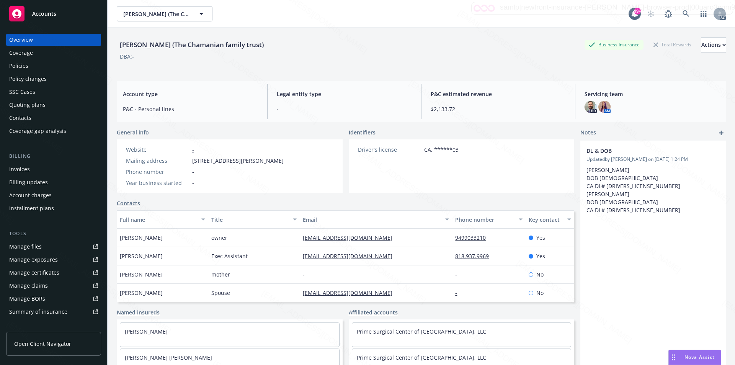
click at [195, 163] on span "1450 WASHBURN RD , PASADENA, CA, 91105" at bounding box center [238, 161] width 92 height 8
drag, startPoint x: 203, startPoint y: 162, endPoint x: 244, endPoint y: 161, distance: 41.0
click at [244, 161] on span "1450 WASHBURN RD , PASADENA, CA, 91105" at bounding box center [238, 161] width 92 height 8
copy span "1450 WASHBURN RD"
click at [30, 64] on div "Policies" at bounding box center [53, 66] width 89 height 12
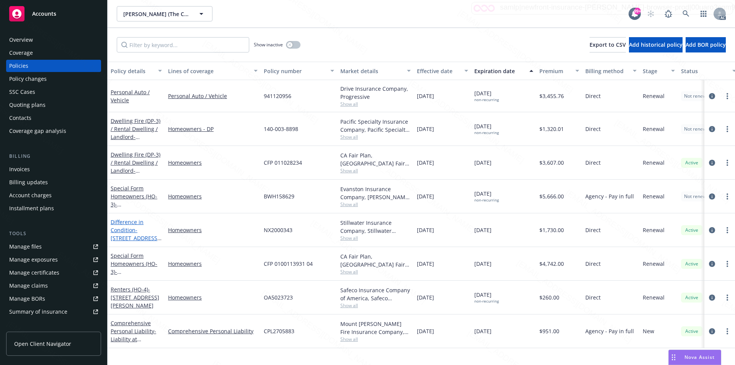
click at [142, 232] on span "- 26319 Jacqueline Rd Twin Peaks CA 92391" at bounding box center [136, 237] width 51 height 23
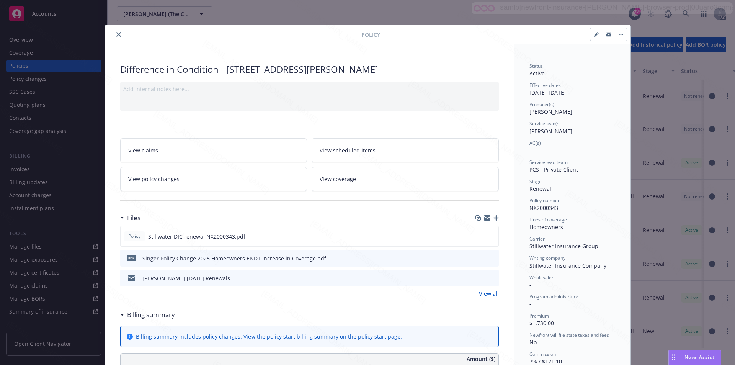
click at [484, 293] on link "View all" at bounding box center [489, 293] width 20 height 8
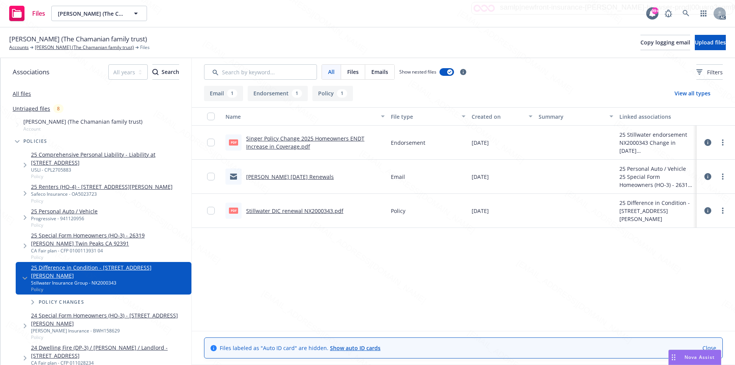
click at [268, 266] on div "Name File type Created on Summary Linked associations pdf Singer Policy Change …" at bounding box center [463, 219] width 543 height 224
click at [722, 210] on icon "more" at bounding box center [723, 211] width 2 height 6
click at [675, 241] on link "Download" at bounding box center [689, 241] width 76 height 15
click at [722, 142] on icon "more" at bounding box center [723, 142] width 2 height 6
click at [676, 172] on link "Download" at bounding box center [689, 173] width 76 height 15
